Goal: Task Accomplishment & Management: Use online tool/utility

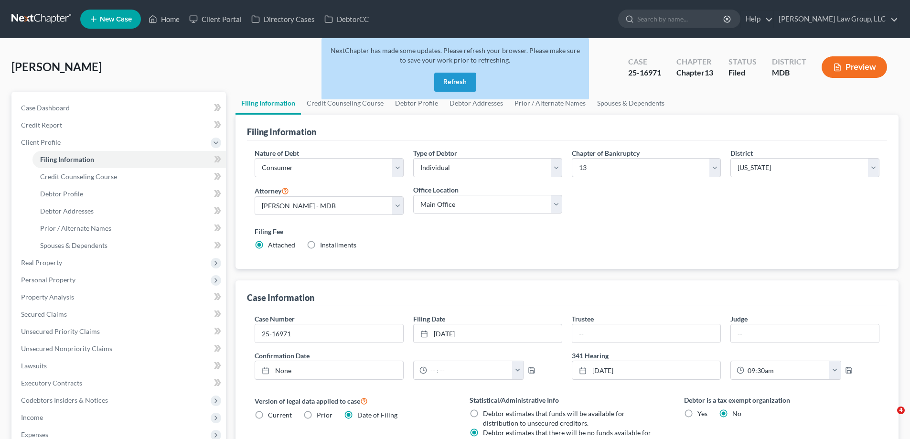
select select "1"
select select "0"
select select "3"
select select "38"
select select "0"
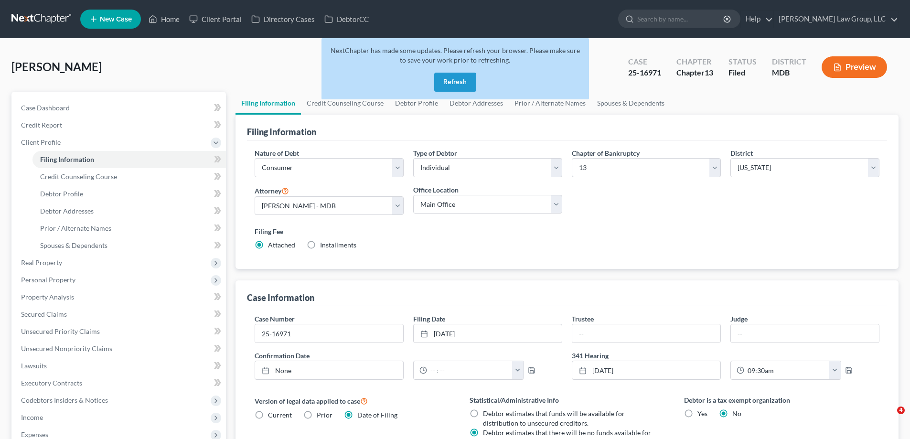
select select "21"
drag, startPoint x: 460, startPoint y: 79, endPoint x: 182, endPoint y: 28, distance: 282.8
click at [460, 79] on button "Refresh" at bounding box center [455, 82] width 42 height 19
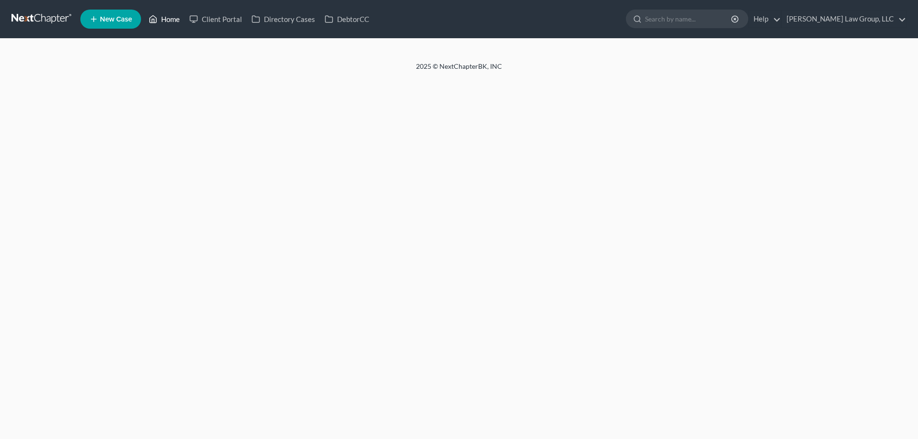
click at [172, 21] on link "Home" at bounding box center [164, 19] width 41 height 17
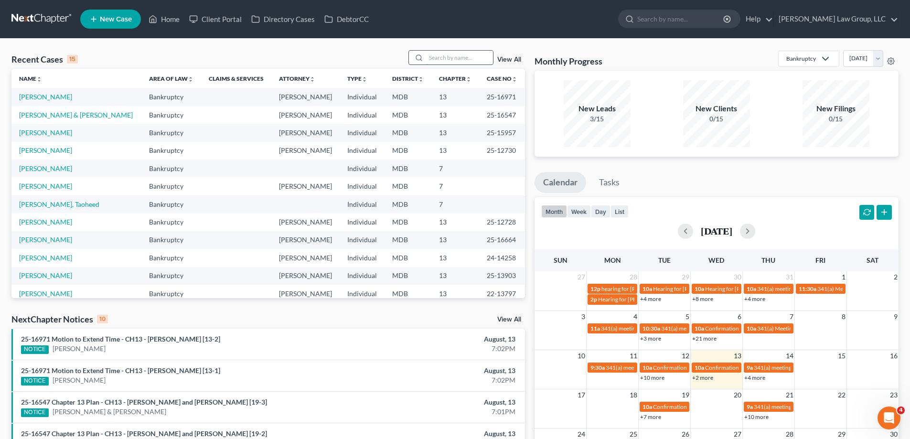
click at [439, 57] on input "search" at bounding box center [459, 58] width 67 height 14
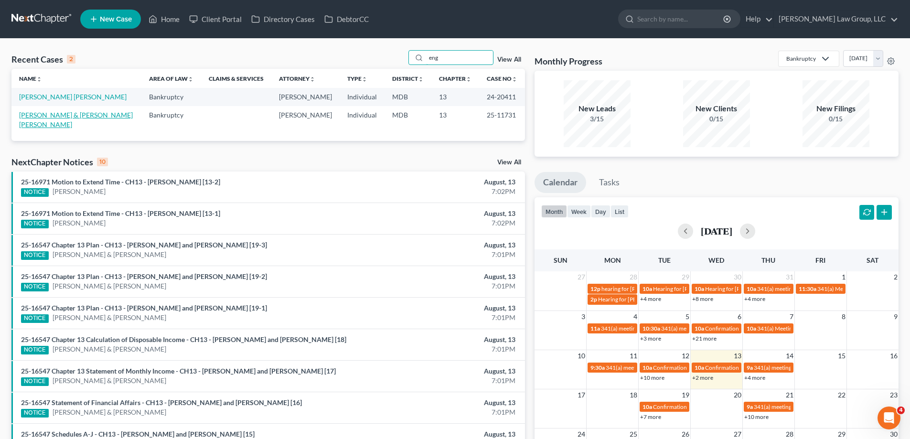
type input "eng"
click at [48, 116] on link "[PERSON_NAME] & [PERSON_NAME] [PERSON_NAME]" at bounding box center [76, 120] width 114 height 18
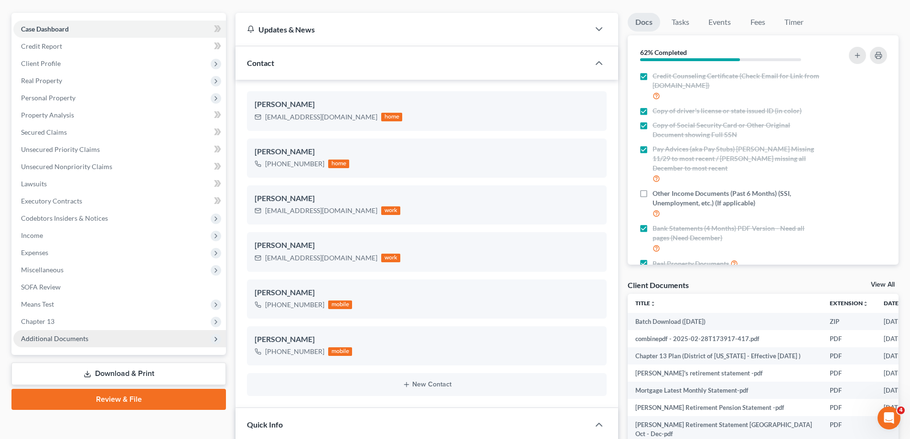
scroll to position [96, 0]
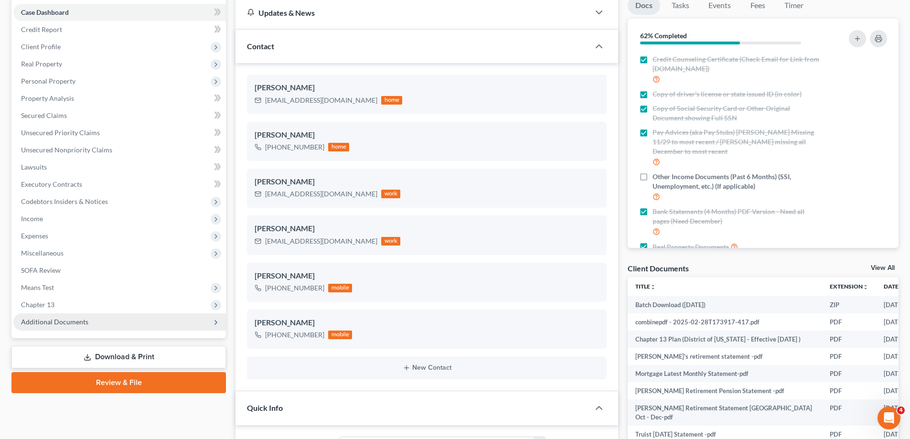
click at [98, 320] on span "Additional Documents" at bounding box center [119, 321] width 213 height 17
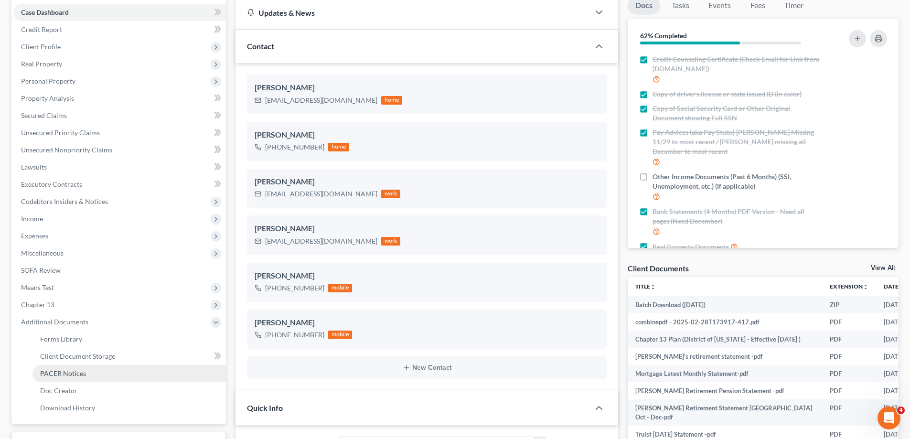
click at [97, 378] on link "PACER Notices" at bounding box center [129, 373] width 194 height 17
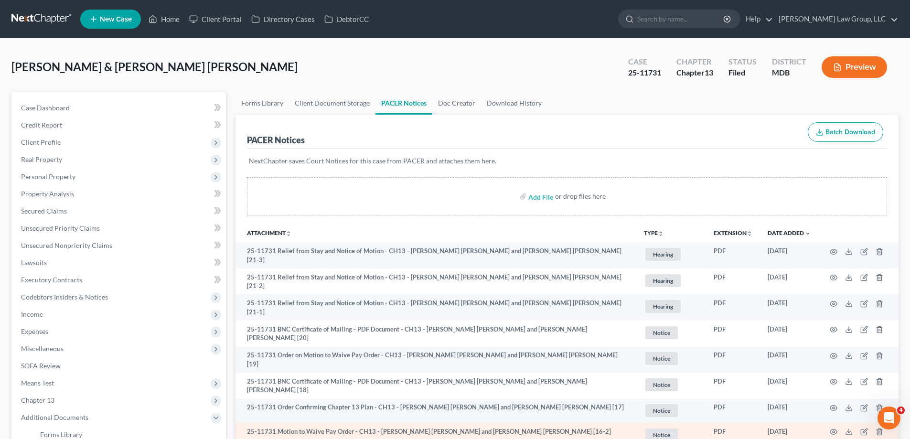
scroll to position [96, 0]
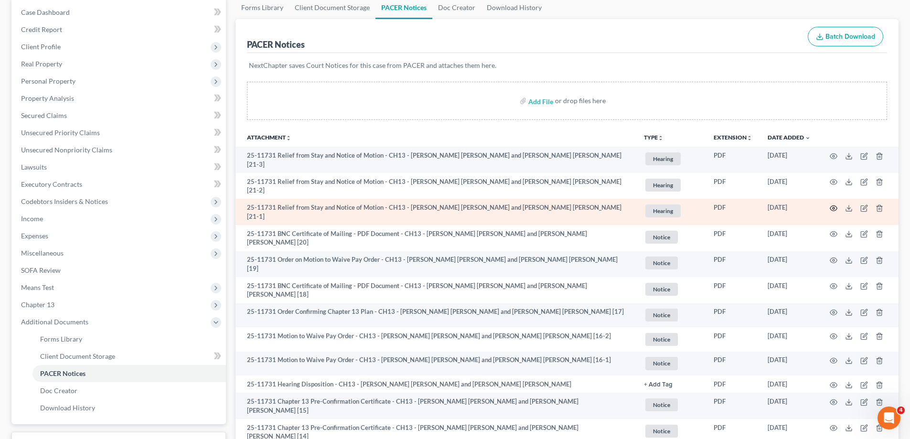
click at [835, 205] on icon "button" at bounding box center [834, 209] width 8 height 8
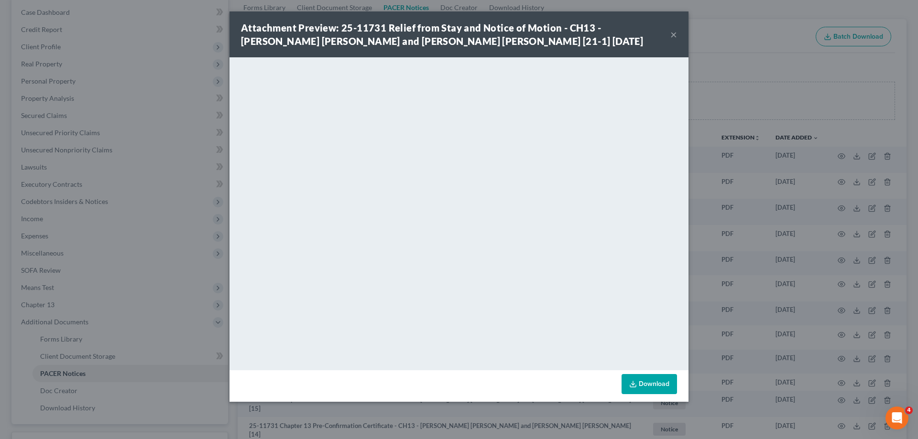
click at [674, 36] on button "×" at bounding box center [673, 34] width 7 height 11
